Goal: Check status: Check status

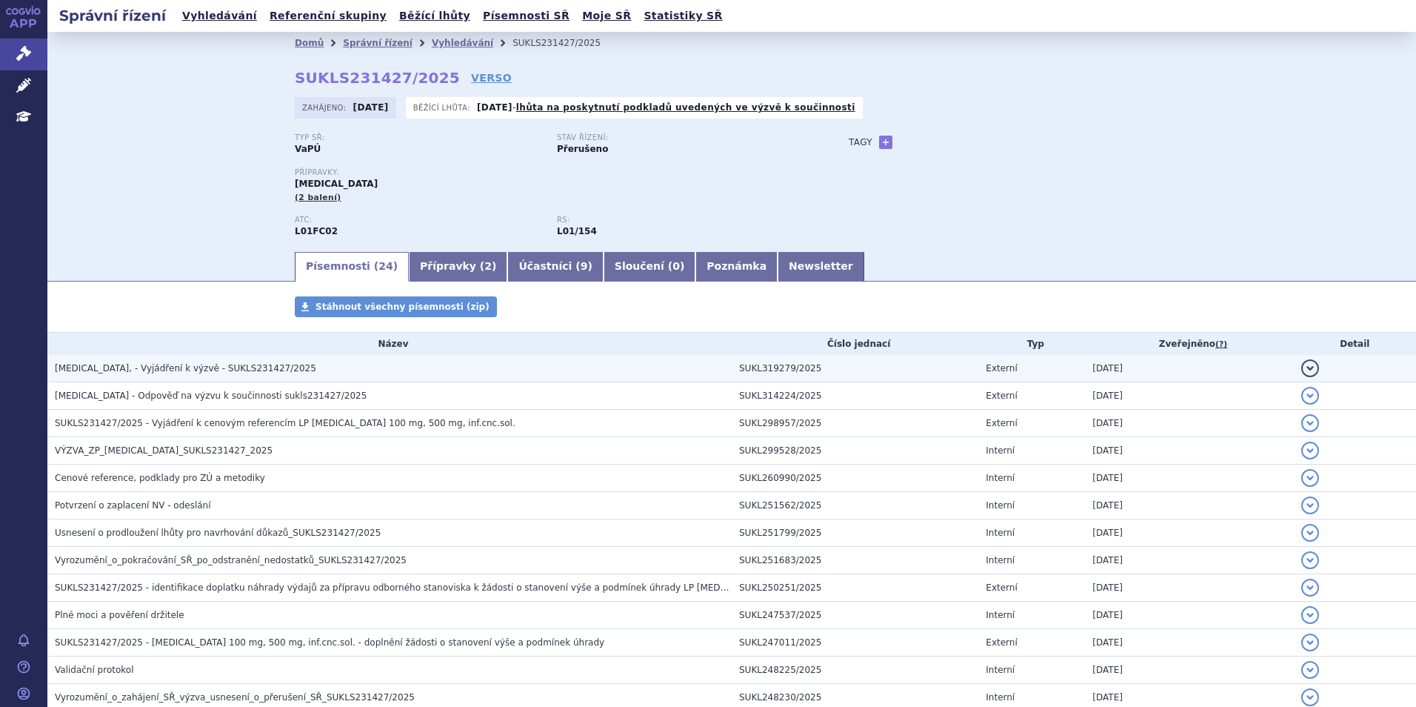
click at [170, 366] on span "[MEDICAL_DATA], - Vyjádření k výzvě - SUKLS231427/2025" at bounding box center [186, 368] width 262 height 10
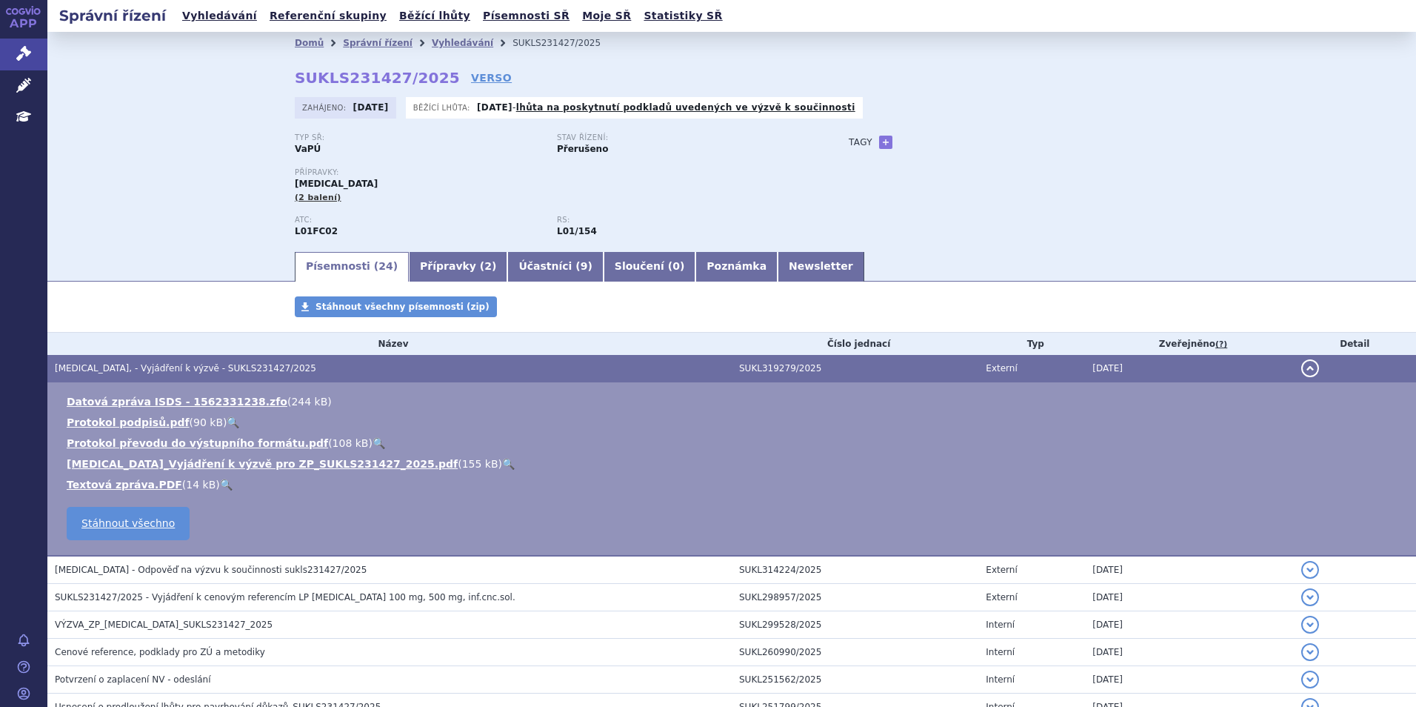
click at [170, 366] on span "[MEDICAL_DATA], - Vyjádření k výzvě - SUKLS231427/2025" at bounding box center [186, 368] width 262 height 10
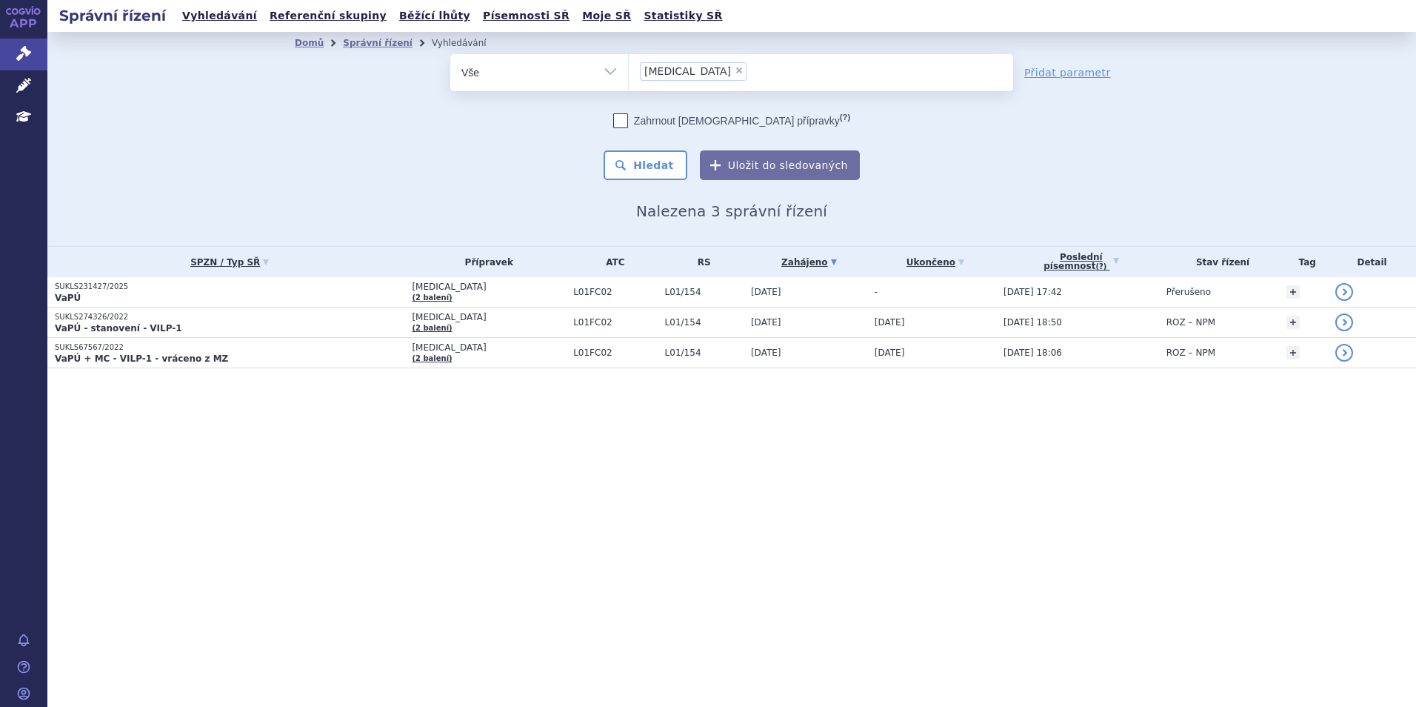
click at [735, 73] on span "×" at bounding box center [739, 70] width 9 height 9
click at [629, 73] on select "[MEDICAL_DATA]" at bounding box center [628, 71] width 1 height 37
select select
click at [685, 73] on ul at bounding box center [821, 69] width 384 height 31
click at [629, 73] on select "[MEDICAL_DATA]" at bounding box center [628, 71] width 1 height 37
